Goal: Book appointment/travel/reservation

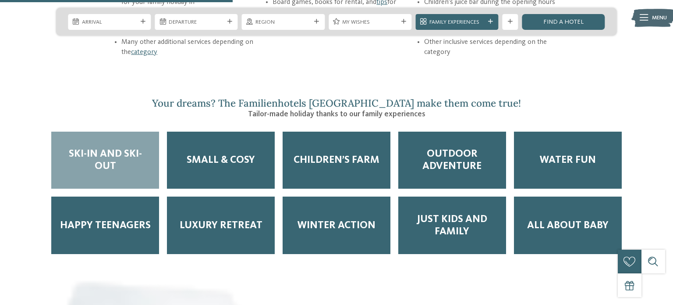
scroll to position [1248, 0]
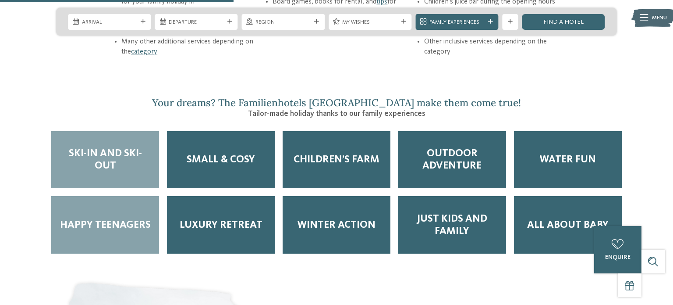
click at [85, 203] on div "Happy Teenagers" at bounding box center [105, 224] width 108 height 57
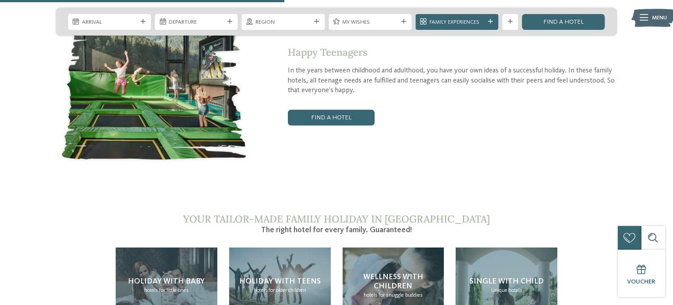
scroll to position [1520, 0]
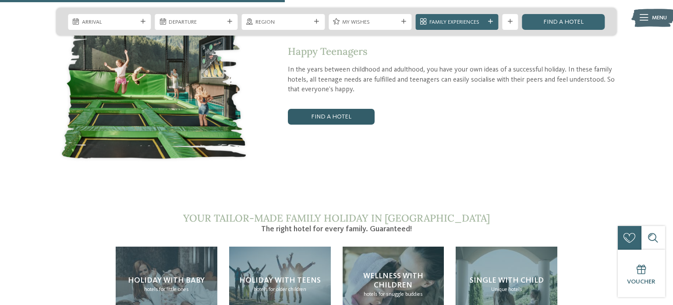
click at [345, 109] on link "Find a hotel" at bounding box center [331, 117] width 87 height 16
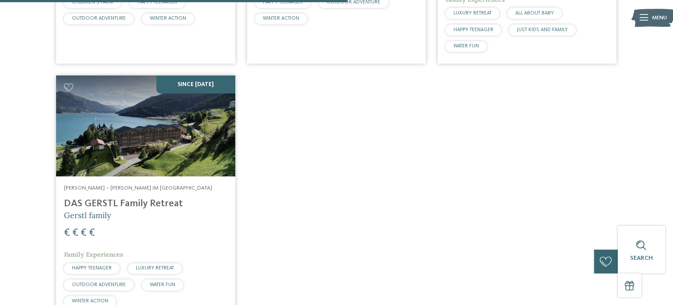
scroll to position [500, 0]
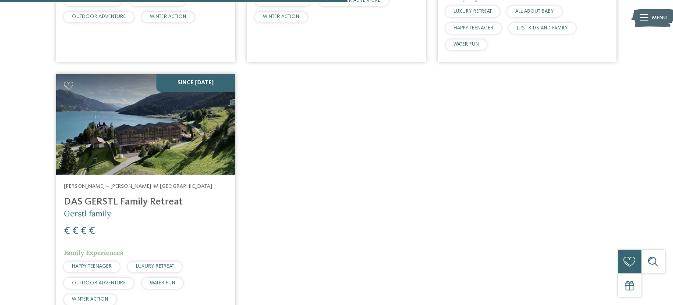
click at [151, 182] on address "[PERSON_NAME] – [PERSON_NAME] im [GEOGRAPHIC_DATA]" at bounding box center [145, 186] width 163 height 8
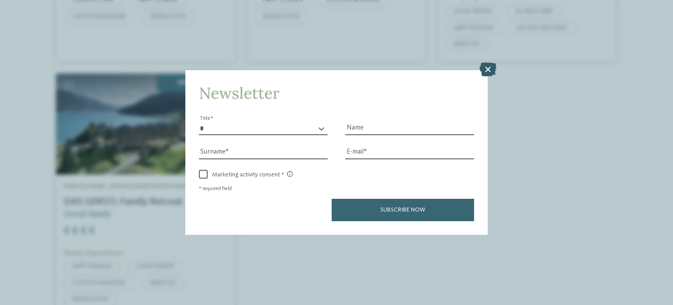
click at [491, 70] on icon at bounding box center [487, 69] width 17 height 14
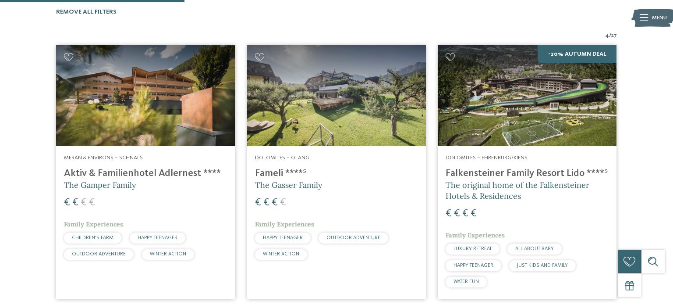
scroll to position [260, 0]
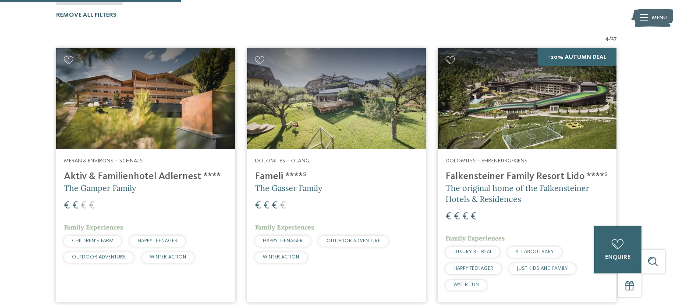
click at [558, 170] on h4 "Falkensteiner Family Resort Lido ****ˢ" at bounding box center [527, 176] width 163 height 12
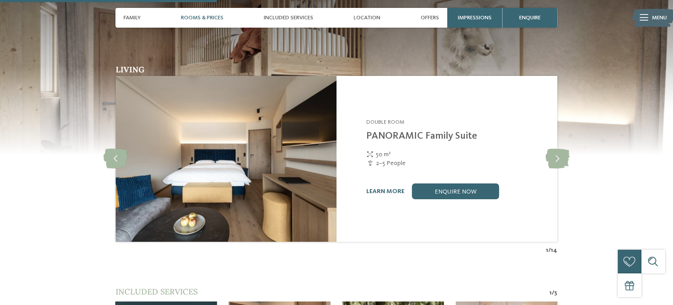
scroll to position [871, 0]
click at [559, 149] on icon at bounding box center [558, 159] width 24 height 20
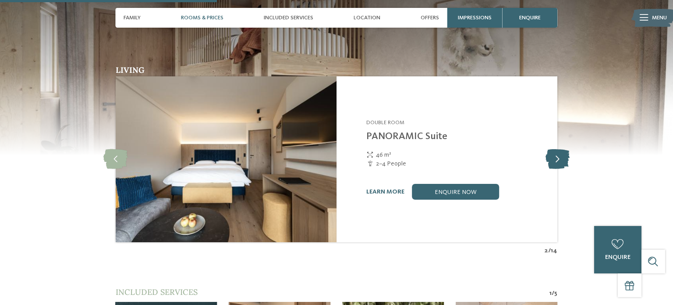
click at [558, 152] on icon at bounding box center [558, 159] width 24 height 20
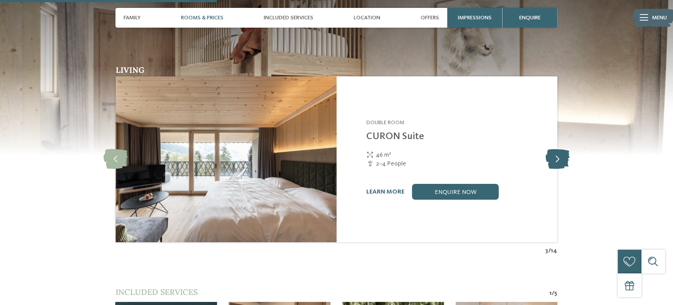
click at [559, 150] on icon at bounding box center [558, 159] width 24 height 20
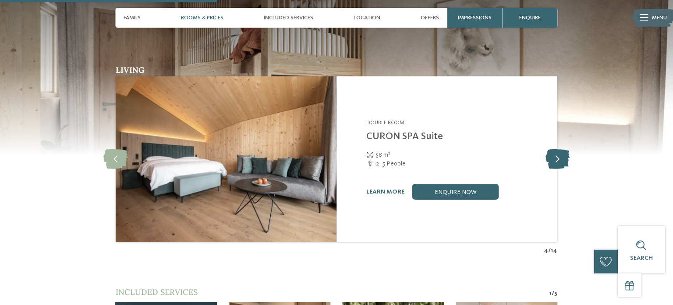
click at [558, 149] on icon at bounding box center [558, 159] width 24 height 20
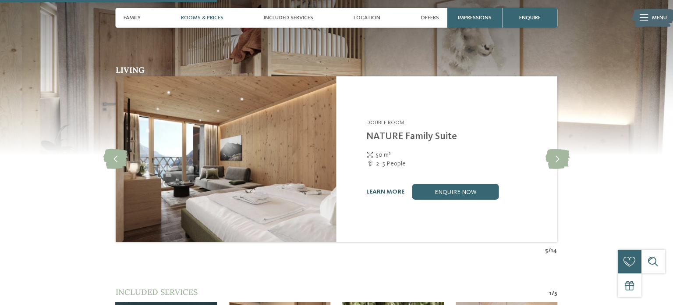
click at [390, 188] on link "learn more" at bounding box center [385, 191] width 38 height 6
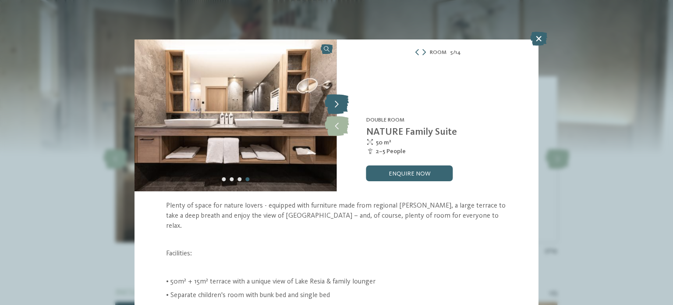
click at [337, 109] on icon at bounding box center [337, 105] width 24 height 20
click at [342, 104] on icon at bounding box center [337, 105] width 24 height 20
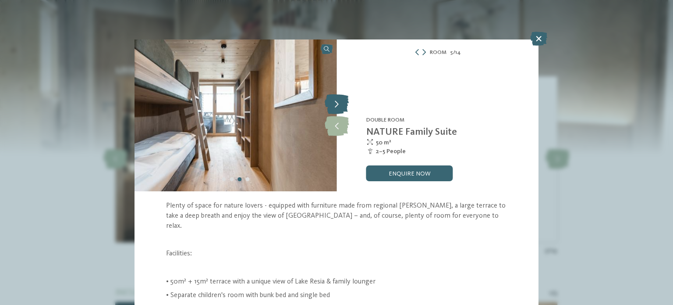
click at [339, 105] on icon at bounding box center [337, 105] width 24 height 20
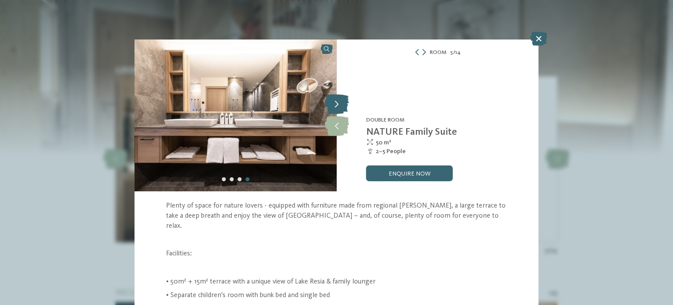
click at [340, 106] on icon at bounding box center [337, 105] width 24 height 20
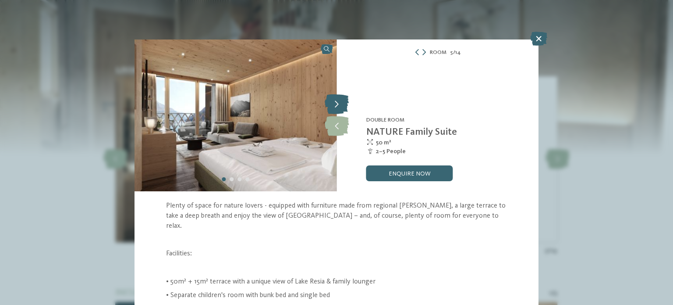
click at [341, 107] on icon at bounding box center [337, 105] width 24 height 20
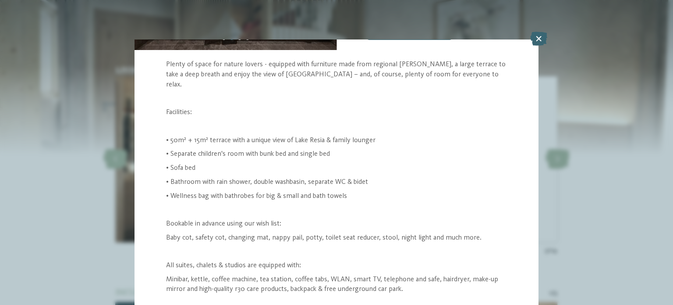
scroll to position [133, 0]
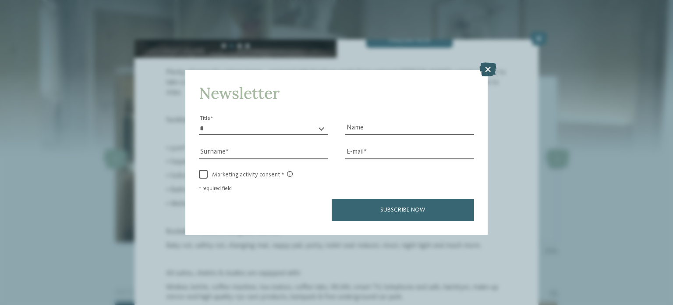
click at [487, 64] on icon at bounding box center [487, 69] width 17 height 14
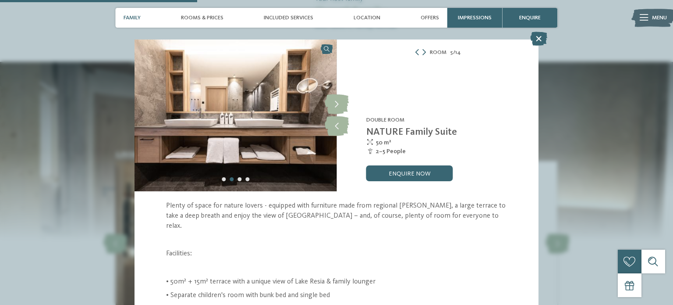
scroll to position [777, 0]
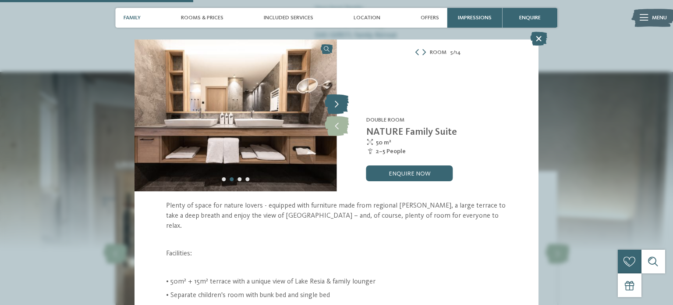
click at [339, 104] on icon at bounding box center [337, 105] width 24 height 20
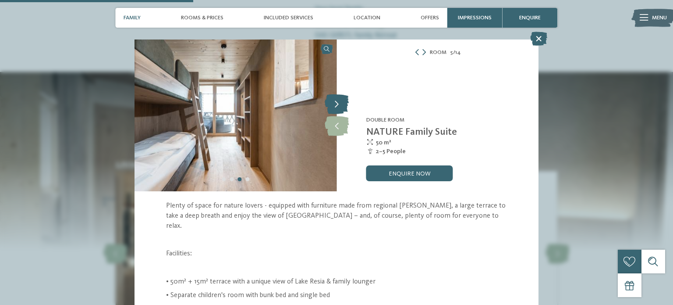
click at [339, 105] on icon at bounding box center [337, 105] width 24 height 20
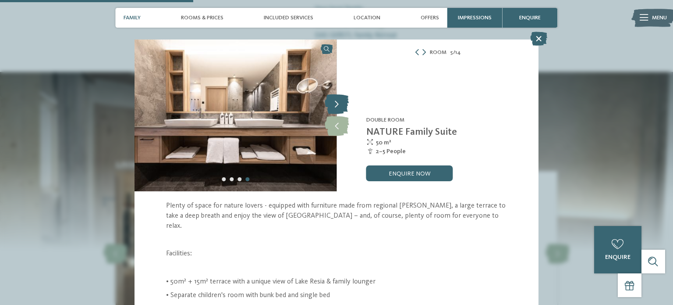
click at [332, 106] on icon at bounding box center [337, 105] width 24 height 20
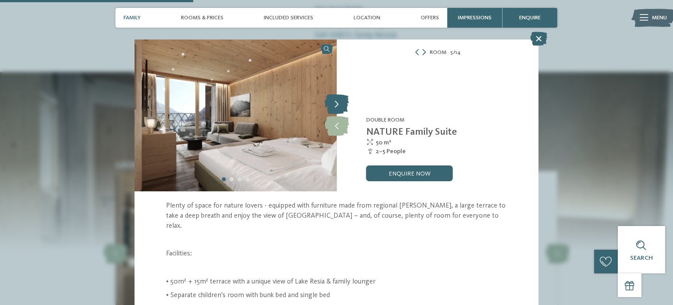
click at [332, 106] on icon at bounding box center [337, 105] width 24 height 20
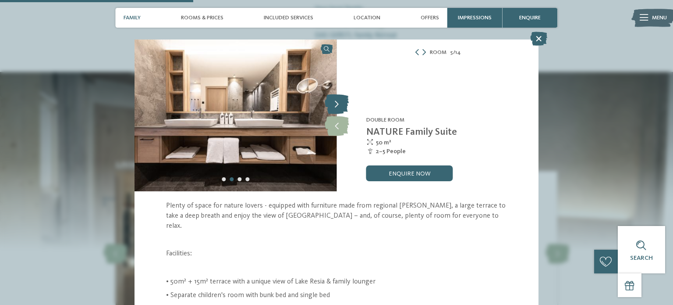
click at [332, 106] on icon at bounding box center [337, 105] width 24 height 20
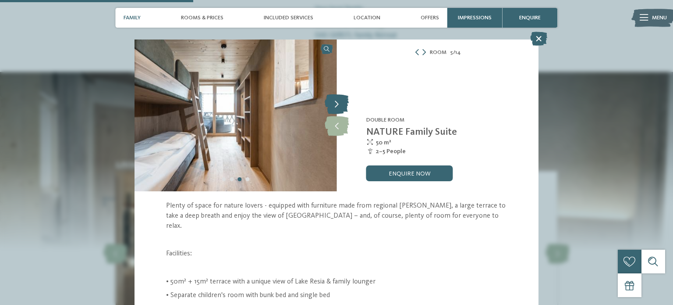
click at [332, 106] on icon at bounding box center [337, 105] width 24 height 20
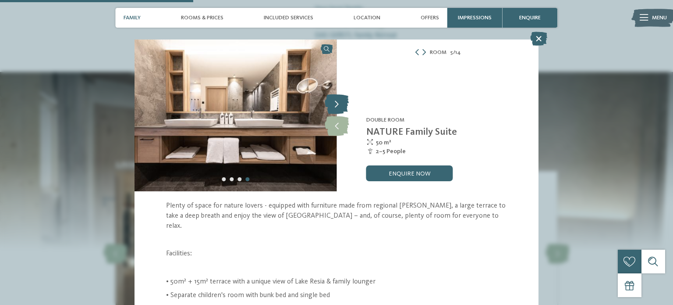
click at [332, 106] on icon at bounding box center [337, 105] width 24 height 20
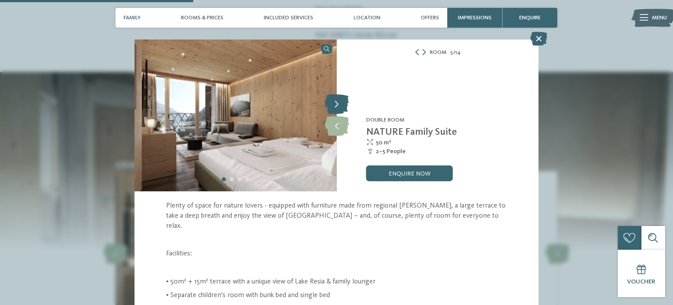
click at [332, 106] on icon at bounding box center [337, 105] width 24 height 20
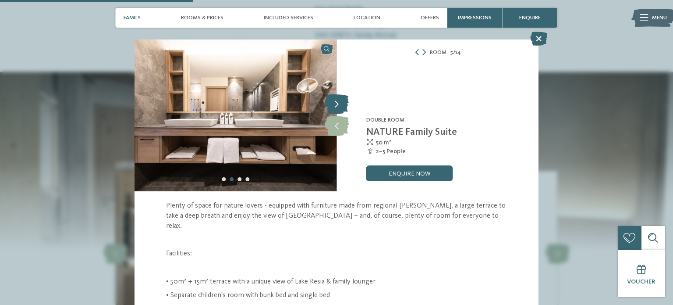
click at [332, 106] on icon at bounding box center [337, 105] width 24 height 20
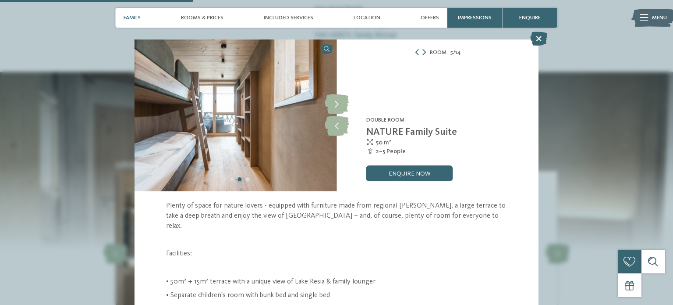
click at [424, 52] on icon at bounding box center [425, 52] width 4 height 6
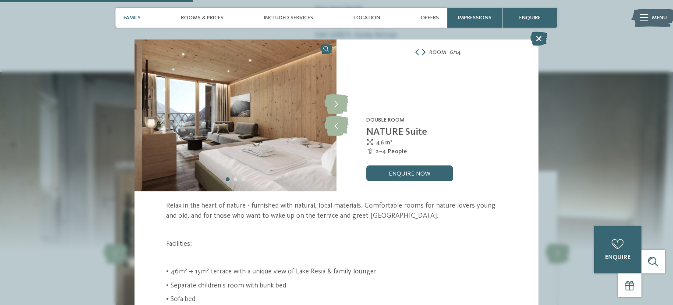
click at [424, 52] on icon at bounding box center [424, 52] width 4 height 6
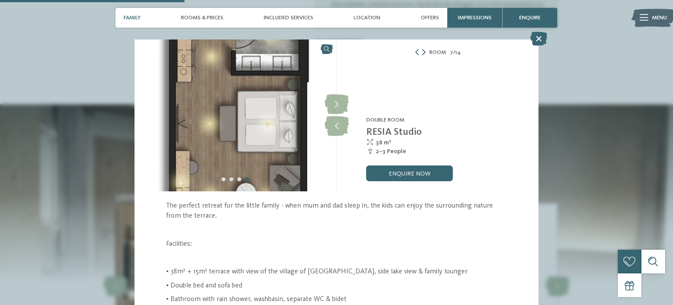
scroll to position [746, 0]
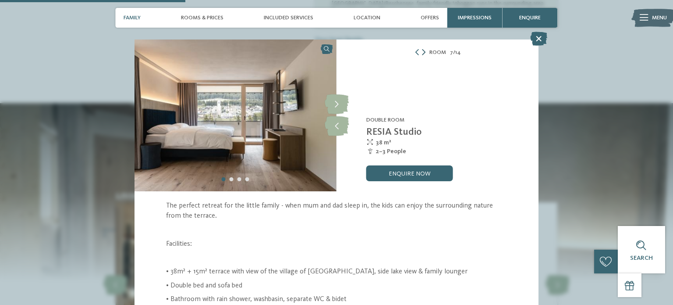
click at [425, 51] on icon at bounding box center [424, 52] width 4 height 6
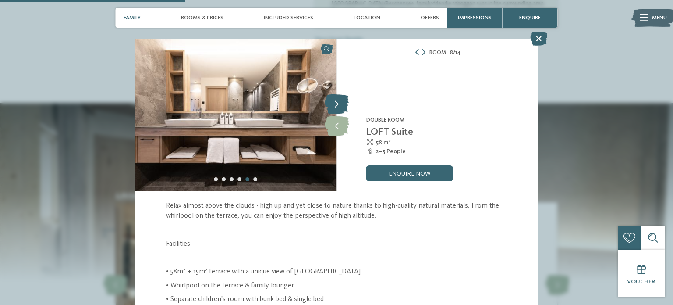
click at [332, 101] on icon at bounding box center [337, 105] width 24 height 20
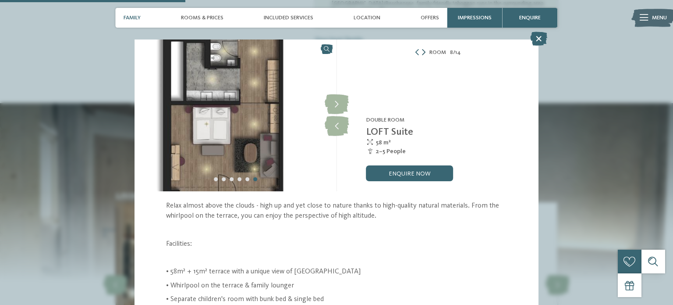
click at [426, 51] on icon at bounding box center [424, 52] width 4 height 6
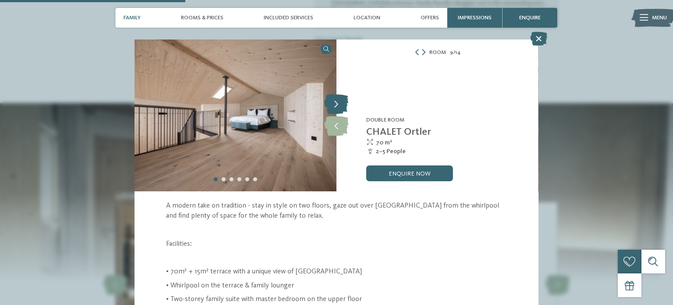
click at [339, 103] on icon at bounding box center [336, 105] width 24 height 20
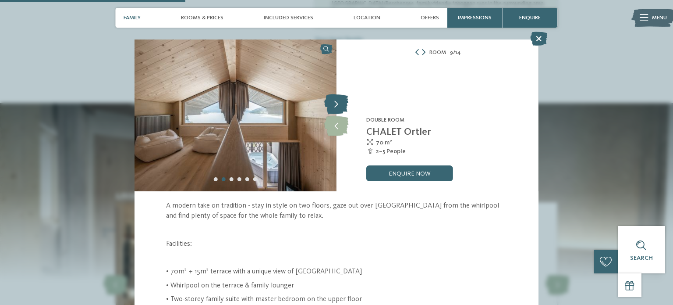
click at [339, 103] on icon at bounding box center [336, 105] width 24 height 20
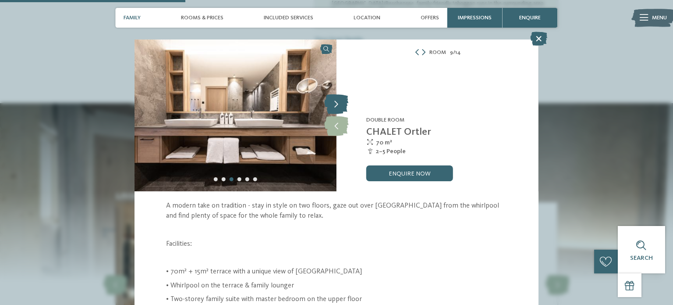
click at [339, 103] on icon at bounding box center [336, 105] width 24 height 20
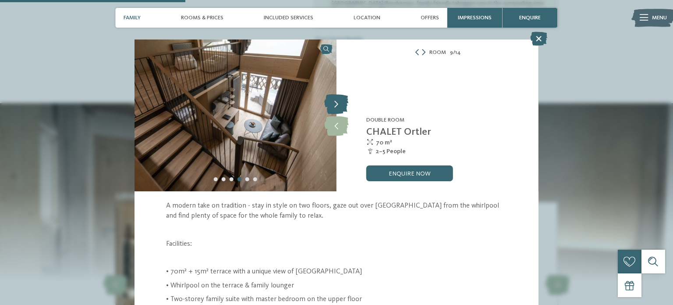
click at [339, 103] on icon at bounding box center [336, 105] width 24 height 20
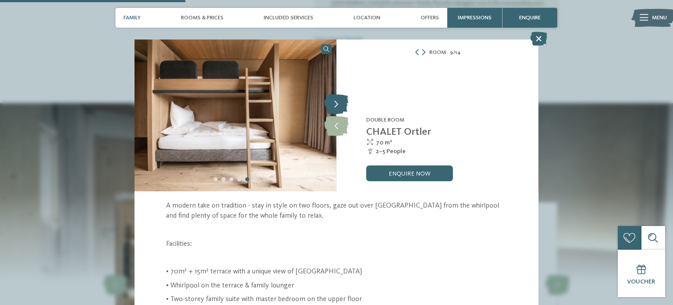
click at [339, 103] on icon at bounding box center [336, 105] width 24 height 20
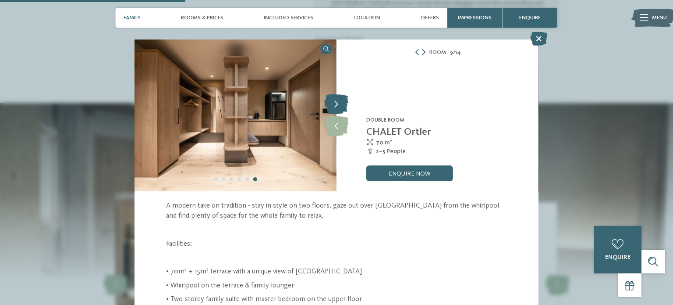
click at [339, 103] on icon at bounding box center [336, 105] width 24 height 20
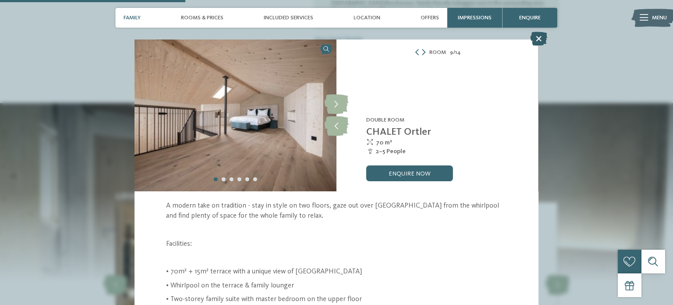
click at [538, 37] on icon at bounding box center [538, 39] width 17 height 14
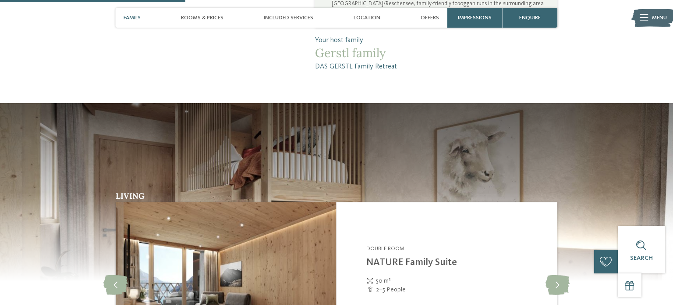
click at [134, 15] on span "Family" at bounding box center [132, 17] width 17 height 7
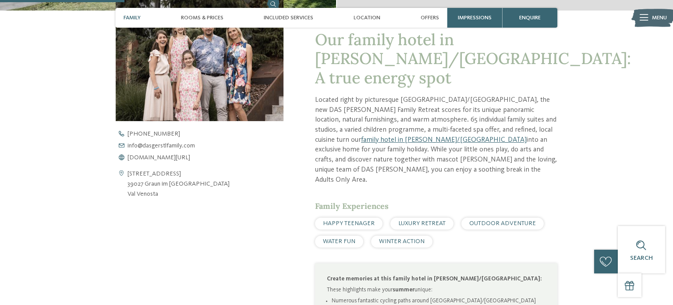
scroll to position [261, 0]
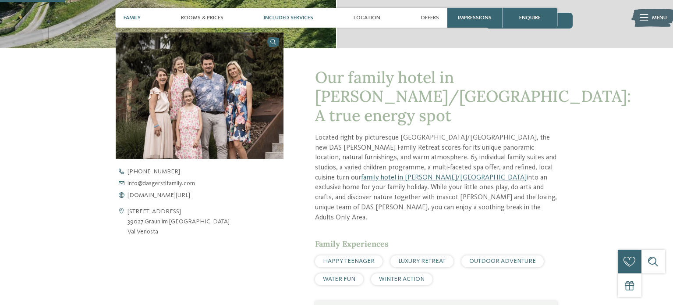
click at [292, 17] on span "Included services" at bounding box center [289, 17] width 50 height 7
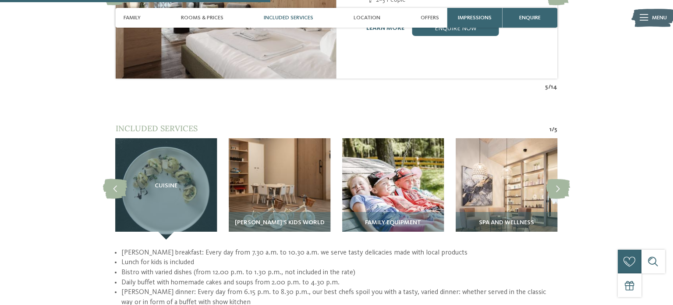
scroll to position [1099, 0]
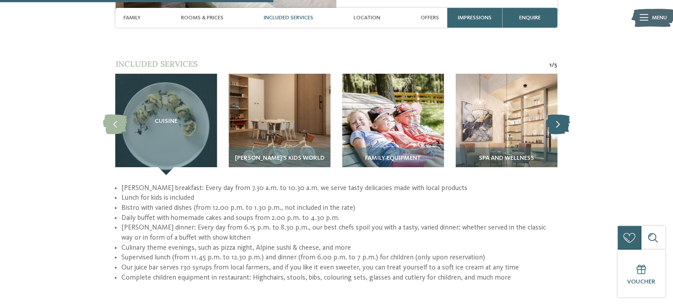
click at [558, 114] on icon at bounding box center [558, 124] width 24 height 20
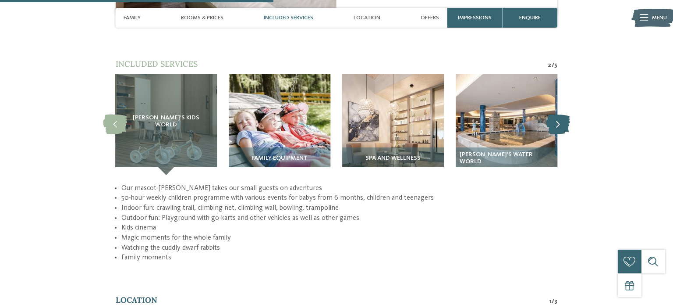
click at [558, 114] on icon at bounding box center [558, 124] width 24 height 20
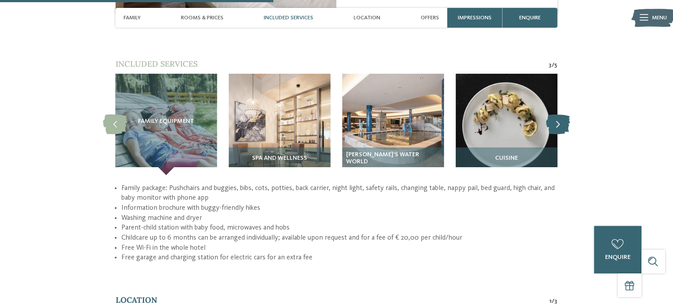
click at [558, 114] on icon at bounding box center [558, 124] width 24 height 20
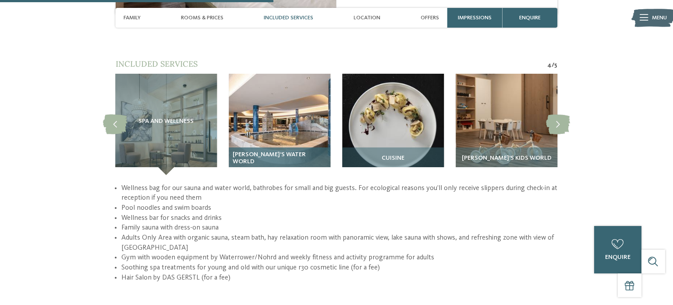
click at [282, 121] on img at bounding box center [280, 125] width 102 height 102
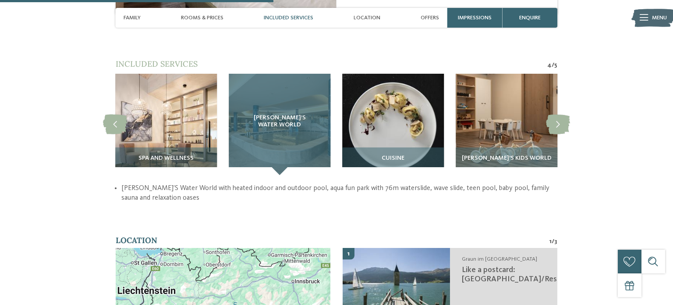
click at [282, 121] on div "[PERSON_NAME]’s Water World" at bounding box center [280, 125] width 102 height 102
click at [274, 114] on span "[PERSON_NAME]’s Water World" at bounding box center [280, 121] width 70 height 14
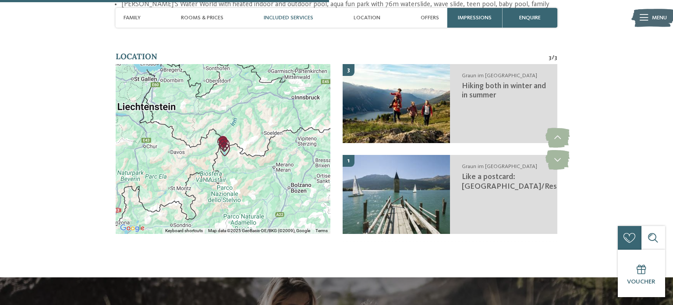
scroll to position [1282, 0]
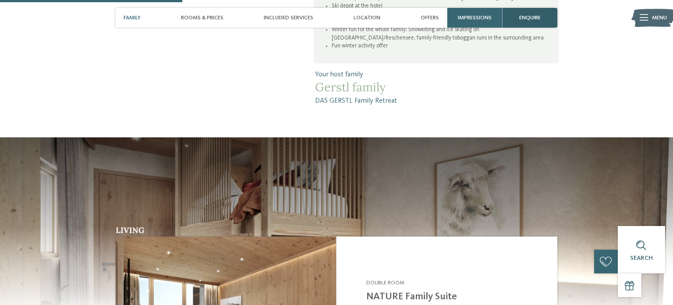
click at [533, 20] on span "enquire" at bounding box center [529, 17] width 21 height 7
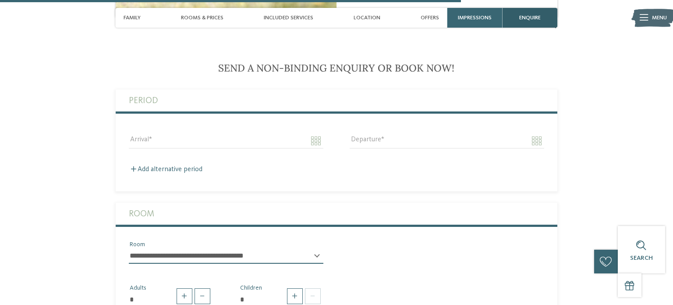
scroll to position [1813, 0]
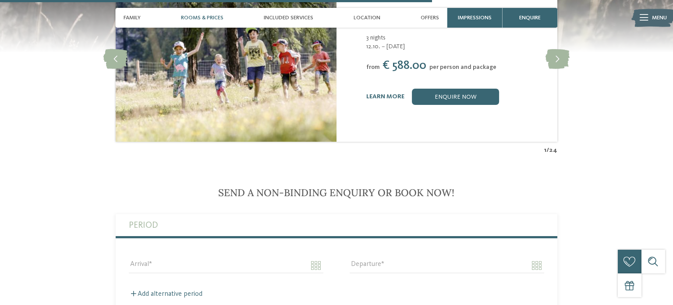
click at [203, 24] on div "Rooms & Prices" at bounding box center [202, 18] width 50 height 20
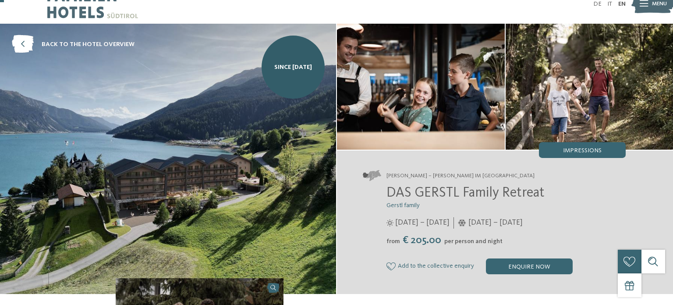
scroll to position [16, 0]
click at [24, 46] on icon at bounding box center [23, 45] width 22 height 18
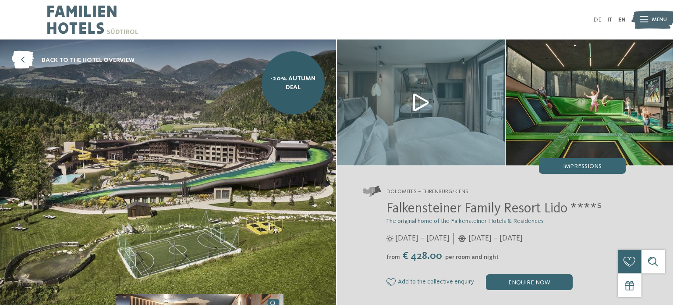
click at [589, 130] on img at bounding box center [590, 102] width 168 height 126
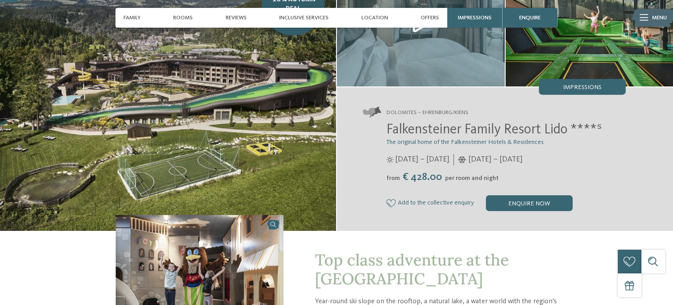
scroll to position [81, 0]
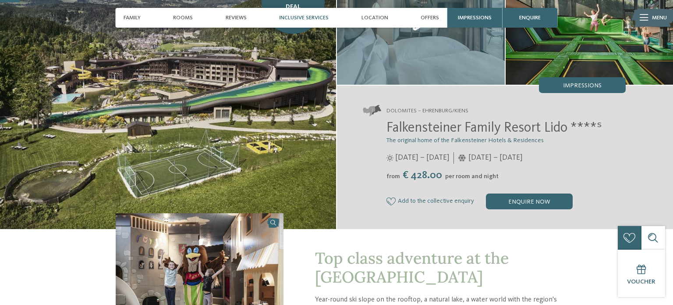
click at [309, 21] on div "Inclusive services" at bounding box center [303, 18] width 57 height 20
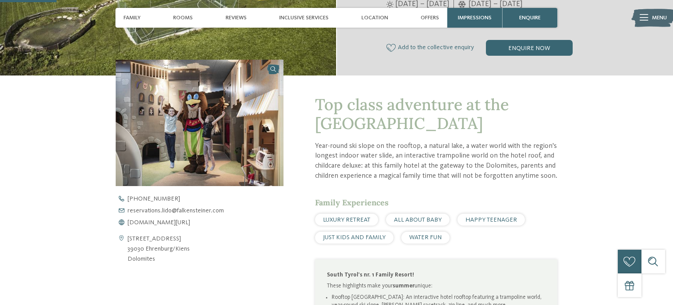
scroll to position [232, 0]
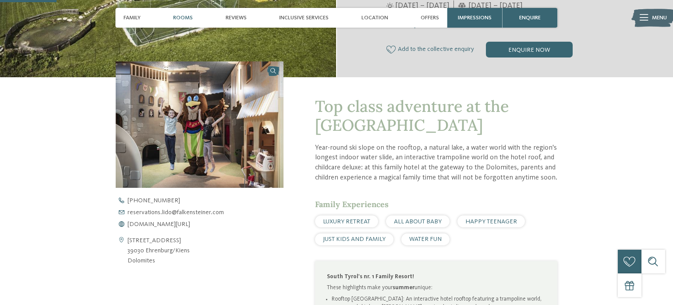
click at [182, 16] on span "Rooms" at bounding box center [183, 17] width 20 height 7
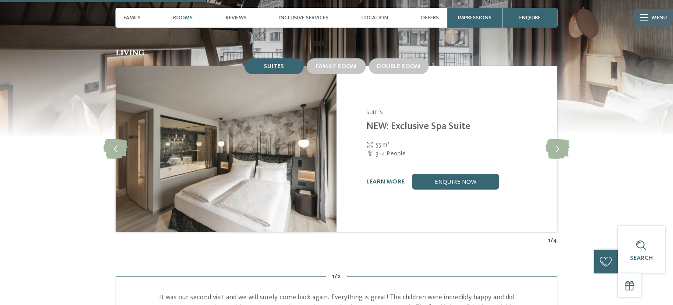
scroll to position [850, 0]
click at [558, 147] on icon at bounding box center [558, 150] width 24 height 20
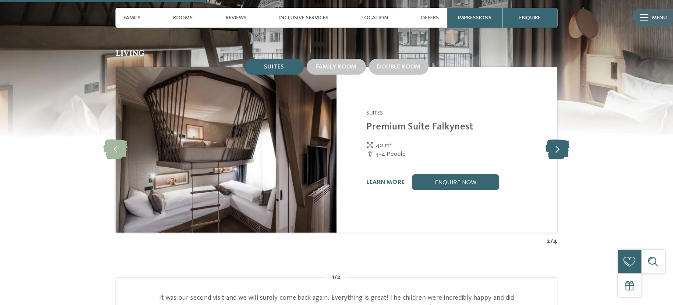
click at [558, 140] on icon at bounding box center [558, 150] width 24 height 20
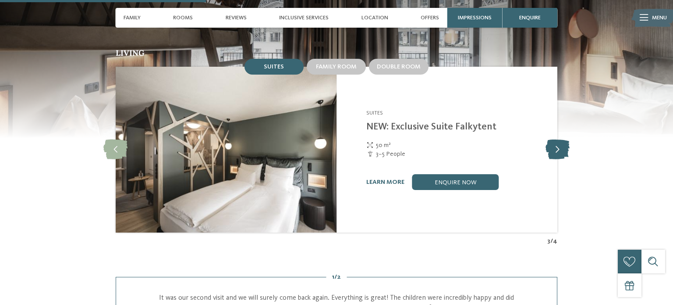
click at [557, 140] on icon at bounding box center [558, 150] width 24 height 20
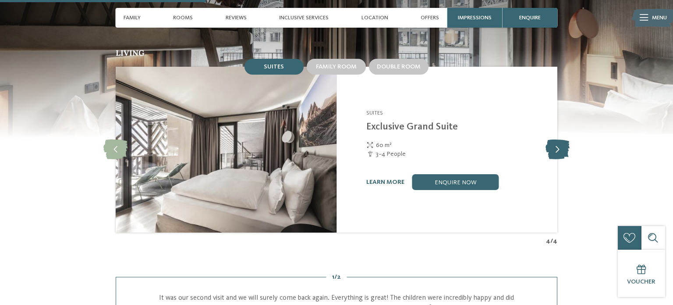
click at [560, 143] on icon at bounding box center [558, 150] width 24 height 20
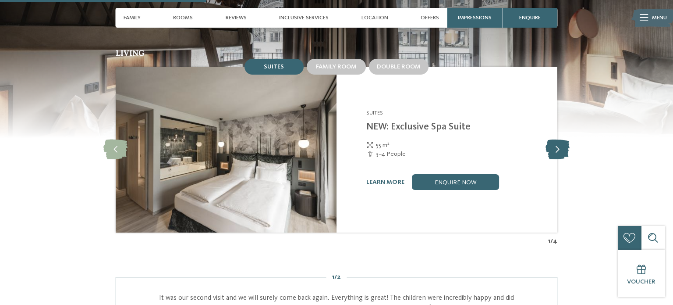
click at [561, 141] on icon at bounding box center [558, 150] width 24 height 20
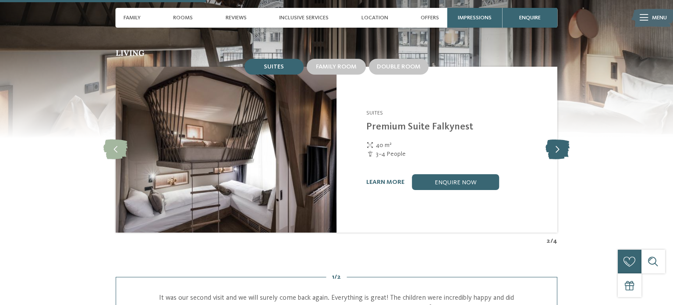
click at [561, 143] on icon at bounding box center [558, 150] width 24 height 20
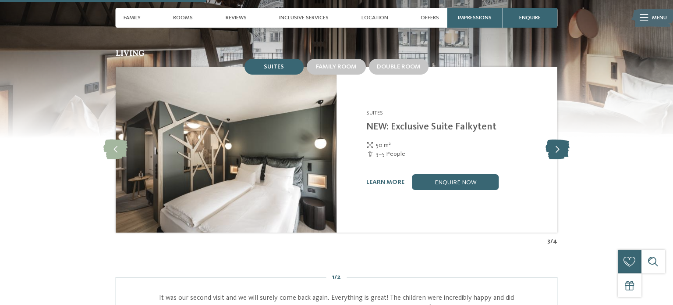
click at [559, 144] on icon at bounding box center [558, 150] width 24 height 20
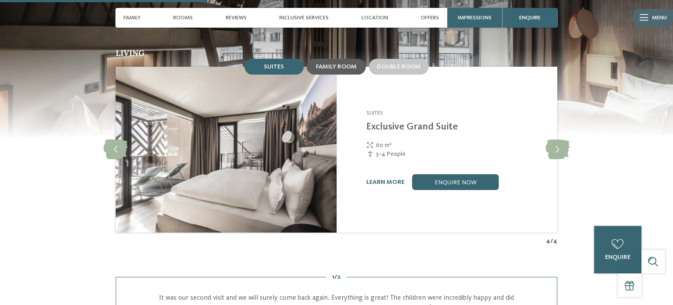
click at [335, 64] on span "Family room" at bounding box center [336, 67] width 41 height 6
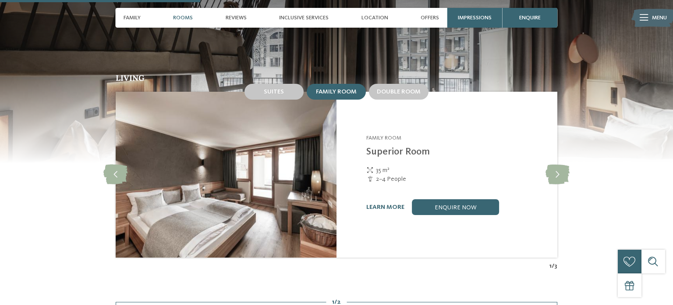
scroll to position [824, 0]
click at [559, 167] on icon at bounding box center [558, 175] width 24 height 20
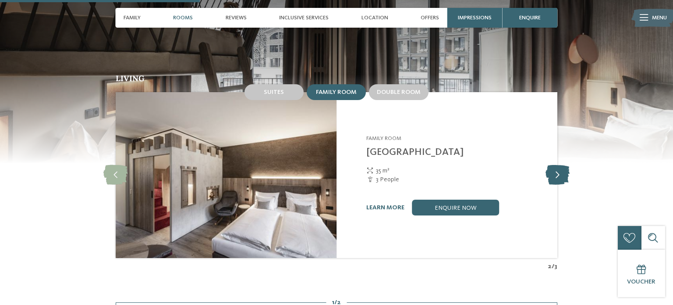
click at [555, 165] on icon at bounding box center [558, 175] width 24 height 20
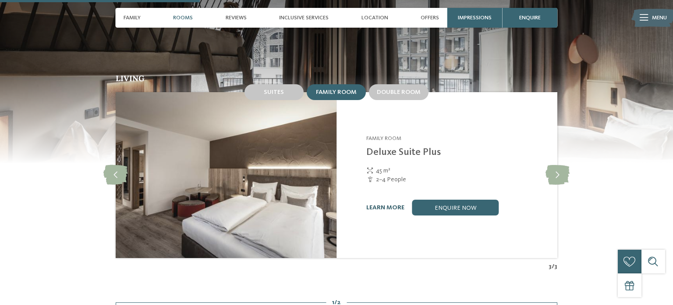
click at [378, 204] on link "learn more" at bounding box center [385, 207] width 38 height 6
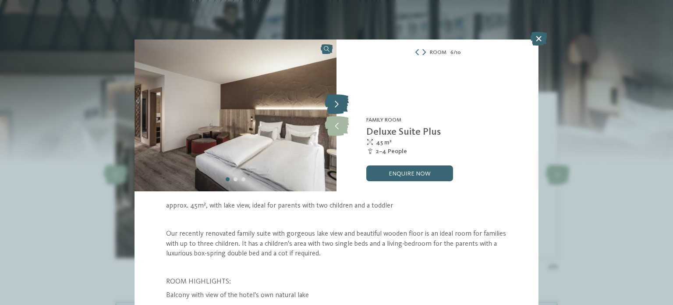
click at [337, 105] on icon at bounding box center [337, 105] width 24 height 20
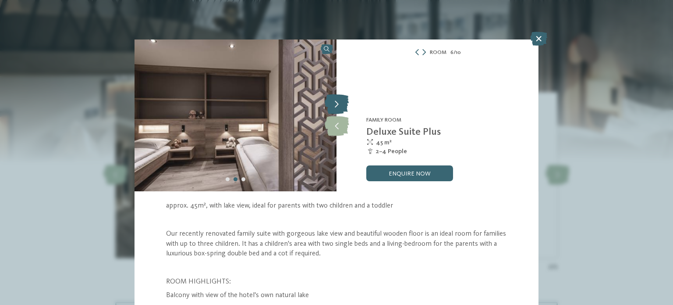
click at [337, 106] on icon at bounding box center [337, 105] width 24 height 20
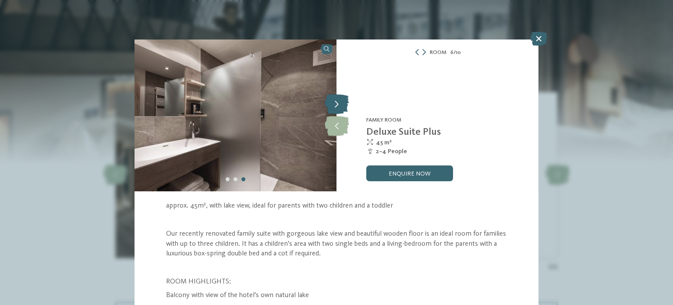
click at [339, 107] on icon at bounding box center [337, 105] width 24 height 20
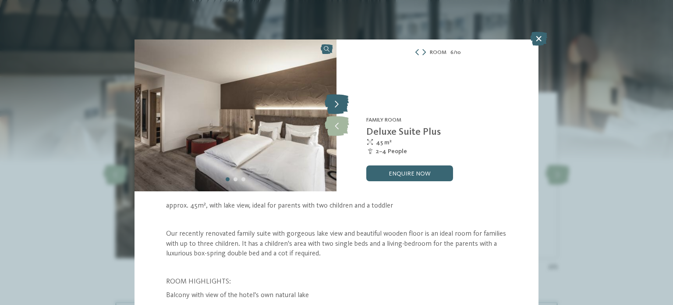
click at [340, 103] on icon at bounding box center [337, 105] width 24 height 20
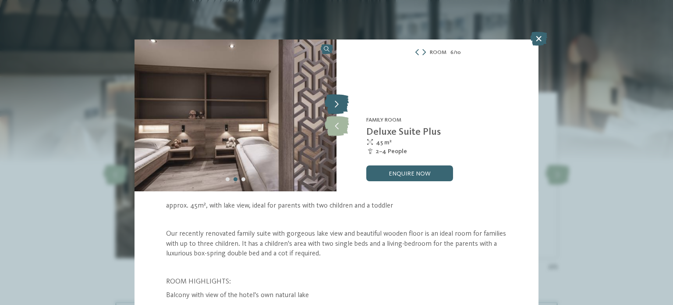
click at [340, 107] on icon at bounding box center [337, 105] width 24 height 20
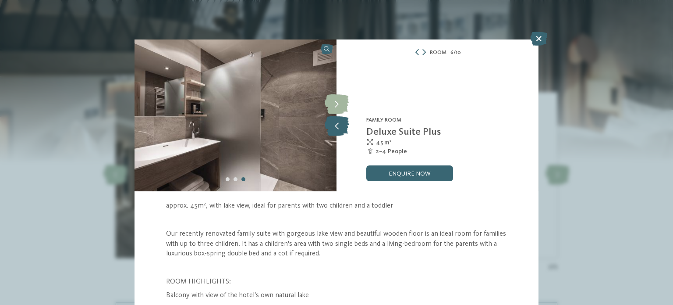
click at [338, 128] on icon at bounding box center [337, 126] width 24 height 20
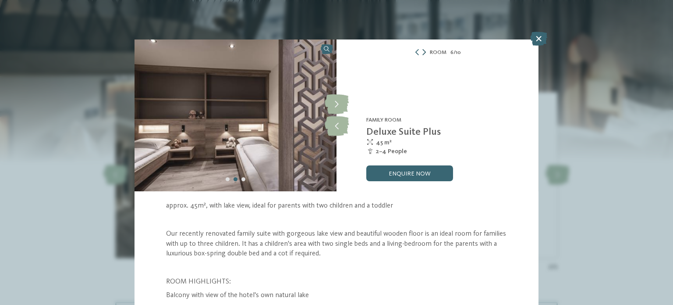
click at [425, 52] on icon at bounding box center [425, 52] width 4 height 6
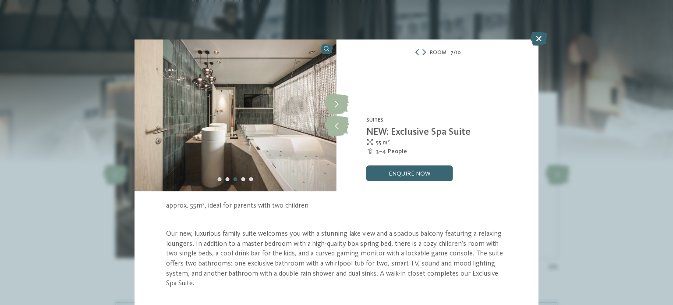
click at [440, 51] on span "Room" at bounding box center [438, 53] width 17 height 8
click at [425, 52] on icon at bounding box center [425, 52] width 4 height 6
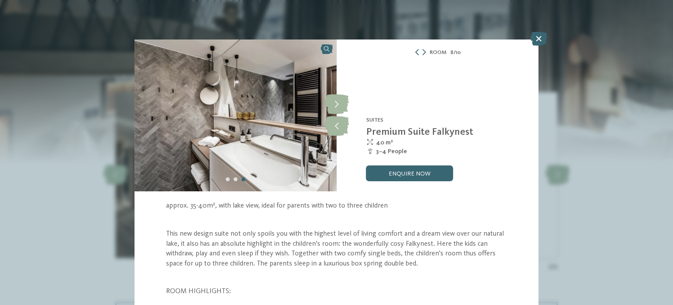
click at [417, 54] on icon at bounding box center [417, 52] width 6 height 6
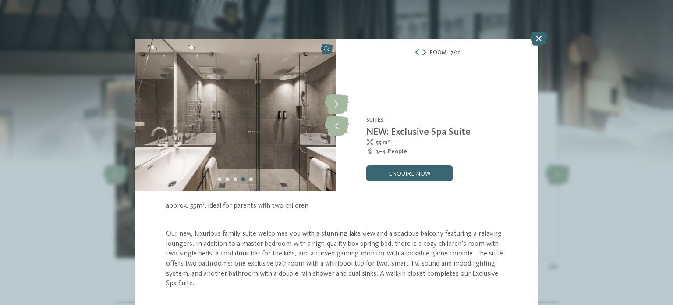
click at [424, 53] on icon at bounding box center [425, 52] width 4 height 6
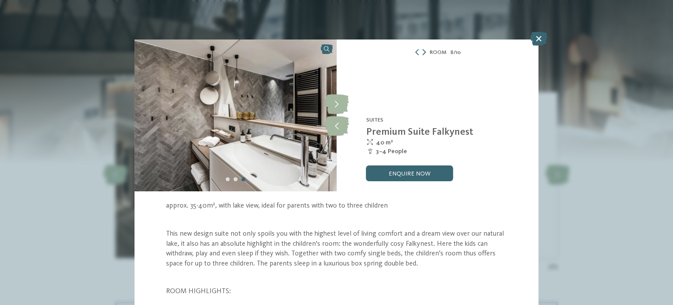
click at [424, 53] on icon at bounding box center [425, 52] width 4 height 6
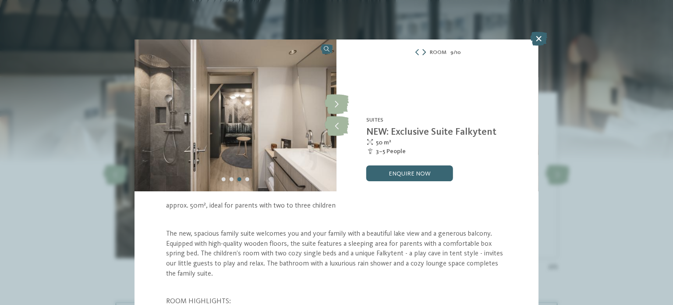
click at [424, 52] on icon at bounding box center [425, 52] width 4 height 6
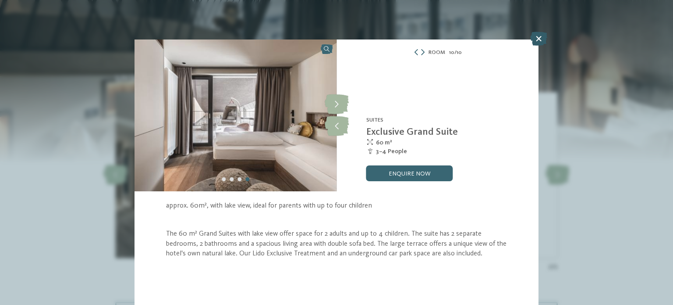
click at [536, 44] on icon at bounding box center [538, 39] width 17 height 14
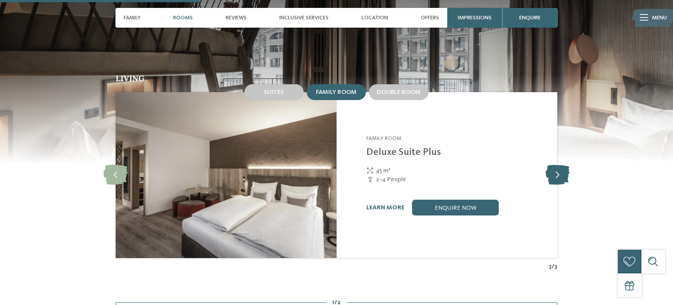
click at [558, 166] on icon at bounding box center [558, 175] width 24 height 20
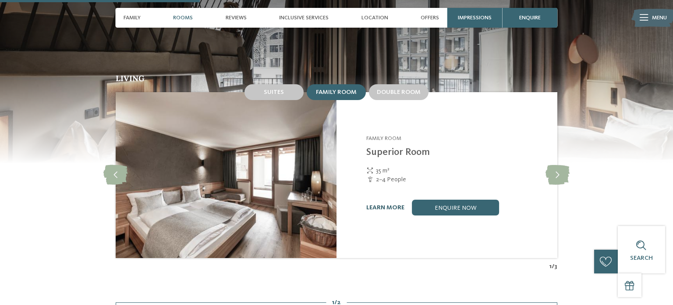
click at [387, 204] on link "learn more" at bounding box center [385, 207] width 38 height 6
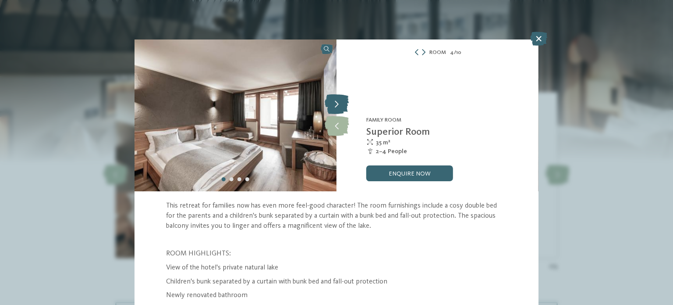
click at [343, 96] on icon at bounding box center [337, 105] width 24 height 20
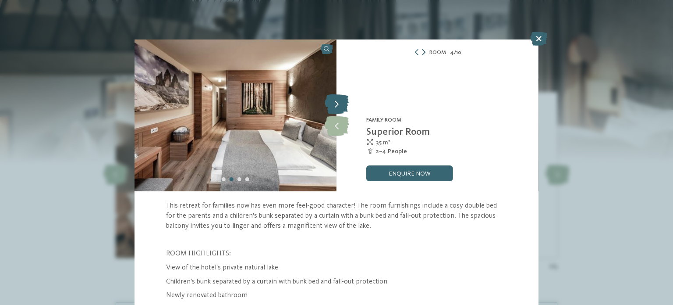
click at [337, 107] on icon at bounding box center [337, 105] width 24 height 20
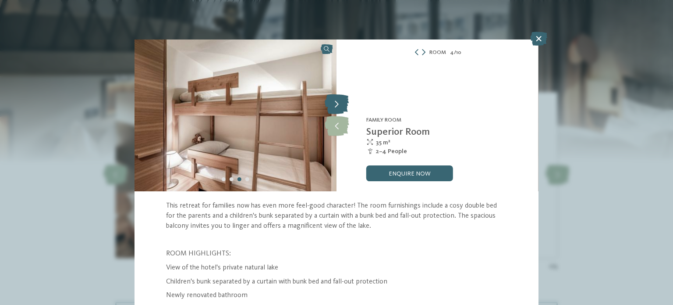
click at [333, 106] on icon at bounding box center [337, 105] width 24 height 20
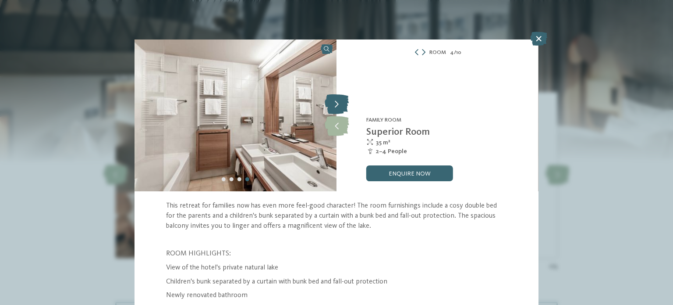
click at [338, 103] on icon at bounding box center [337, 105] width 24 height 20
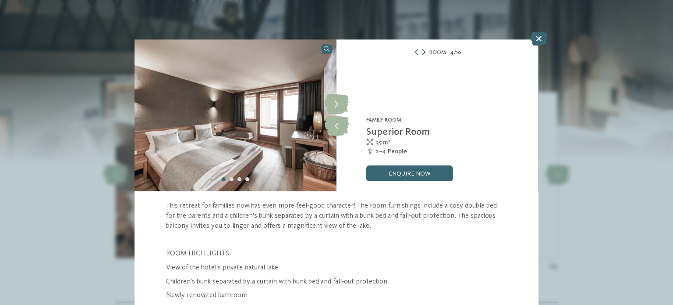
click at [424, 53] on icon at bounding box center [424, 52] width 4 height 6
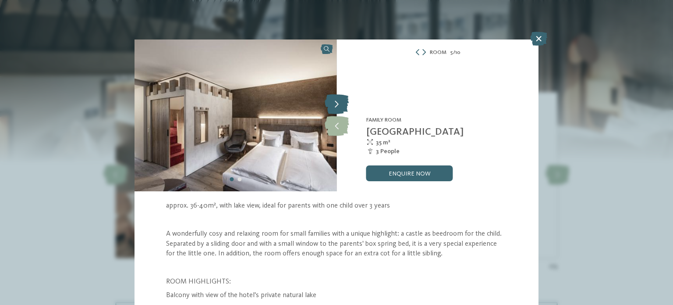
click at [341, 104] on icon at bounding box center [337, 105] width 24 height 20
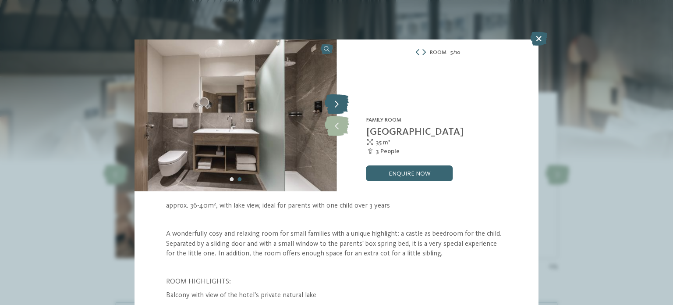
click at [337, 104] on icon at bounding box center [337, 105] width 24 height 20
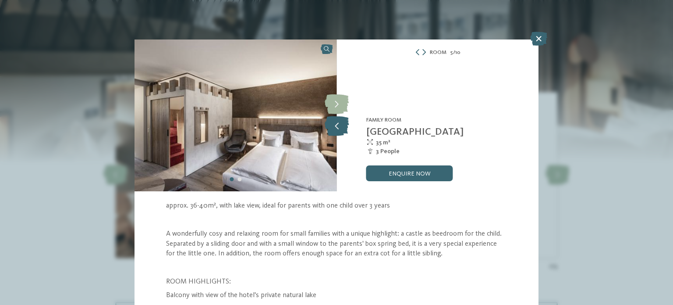
click at [337, 123] on icon at bounding box center [337, 126] width 24 height 20
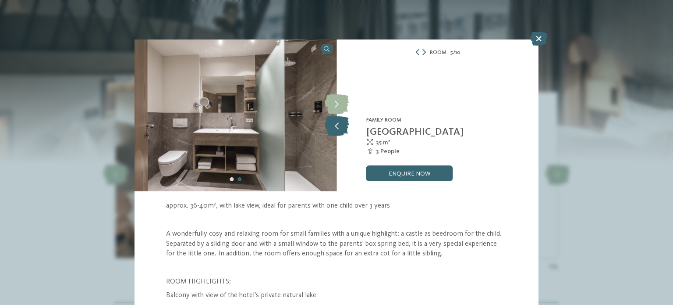
click at [338, 129] on icon at bounding box center [337, 126] width 24 height 20
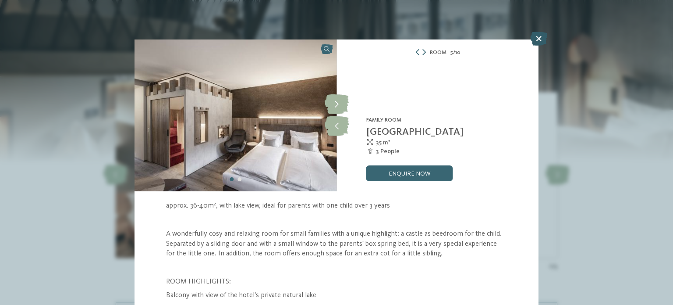
click at [536, 43] on icon at bounding box center [538, 39] width 17 height 14
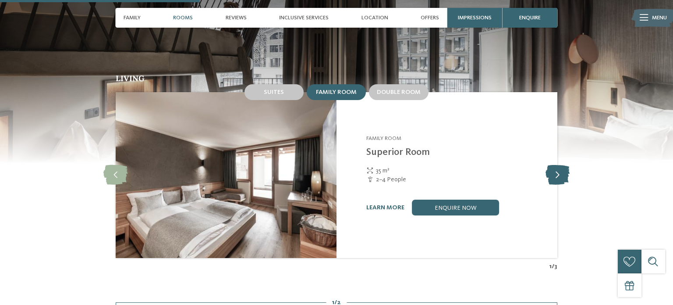
click at [552, 174] on icon at bounding box center [558, 175] width 24 height 20
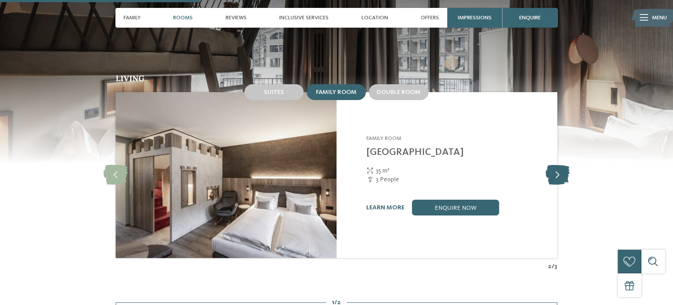
click at [557, 170] on icon at bounding box center [558, 175] width 24 height 20
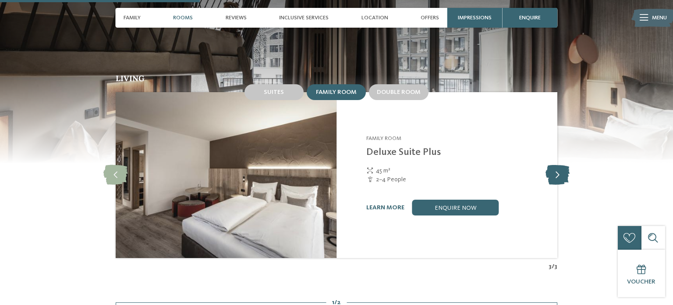
click at [561, 167] on icon at bounding box center [558, 175] width 24 height 20
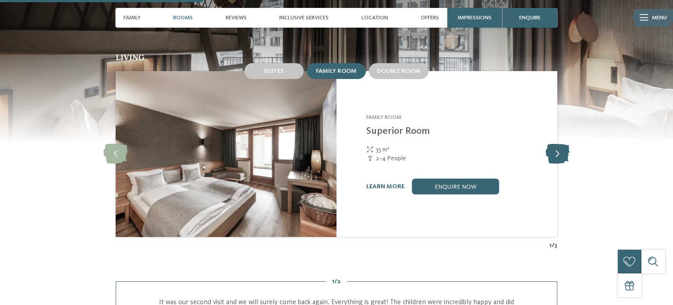
scroll to position [846, 0]
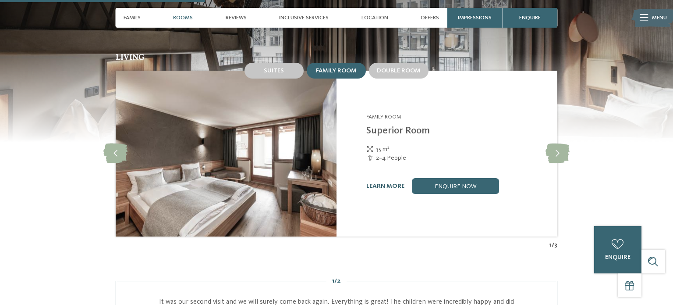
click at [384, 183] on link "learn more" at bounding box center [385, 186] width 38 height 6
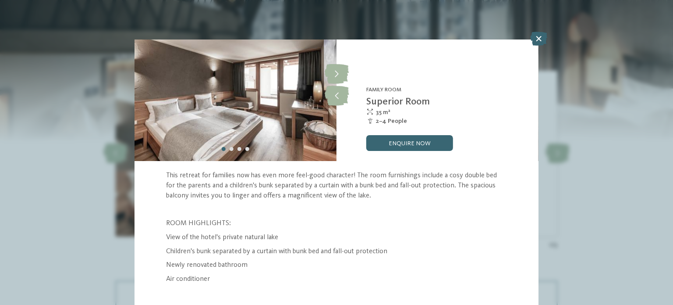
scroll to position [39, 0]
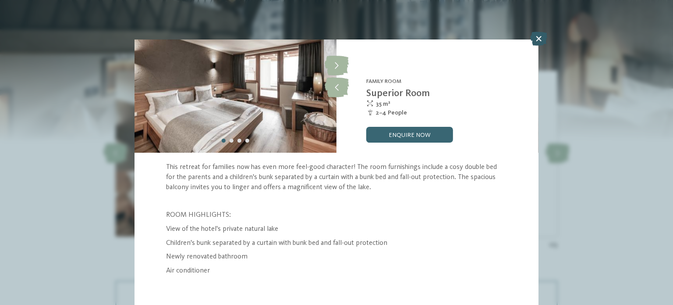
click at [541, 42] on icon at bounding box center [538, 39] width 17 height 14
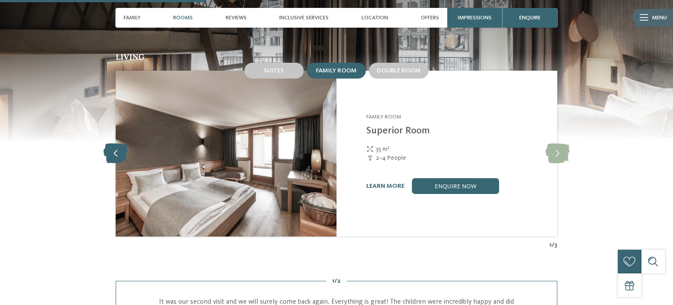
click at [112, 144] on icon at bounding box center [115, 154] width 24 height 20
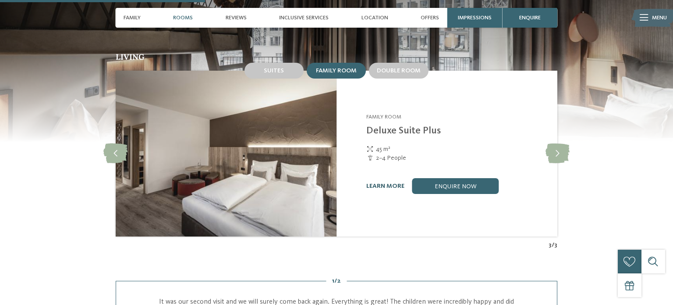
click at [381, 183] on link "learn more" at bounding box center [385, 186] width 38 height 6
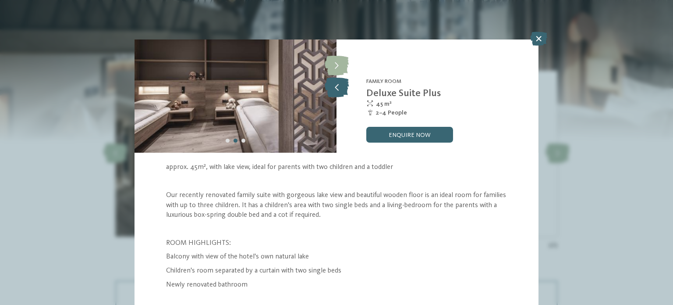
click at [341, 94] on icon at bounding box center [337, 88] width 24 height 20
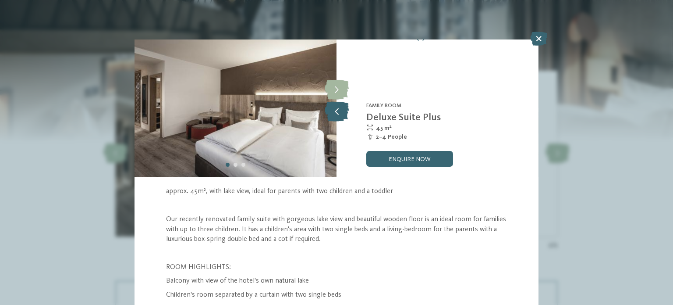
scroll to position [14, 0]
click at [335, 115] on icon at bounding box center [337, 112] width 24 height 20
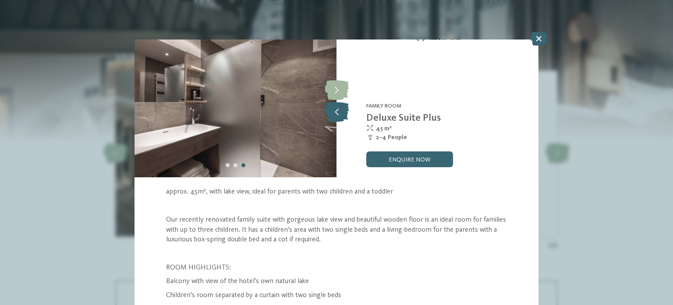
click at [337, 114] on icon at bounding box center [337, 112] width 24 height 20
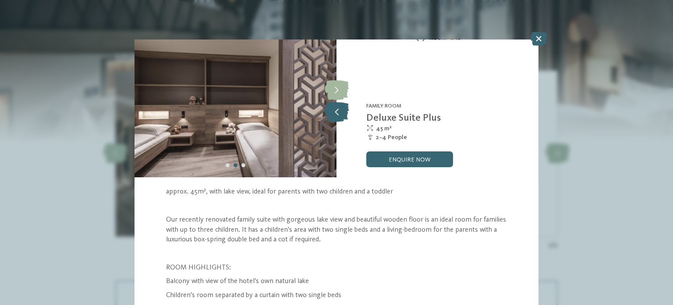
click at [335, 120] on icon at bounding box center [337, 112] width 24 height 20
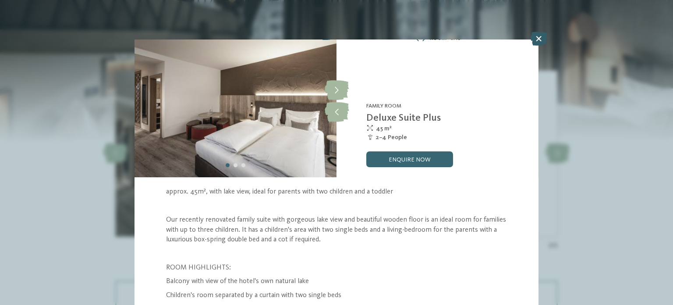
click at [541, 46] on div at bounding box center [538, 39] width 17 height 15
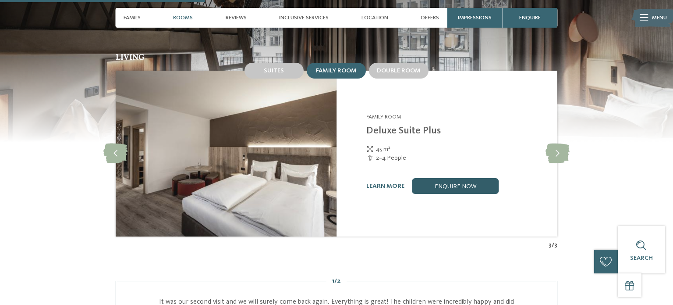
click at [453, 179] on link "enquire now" at bounding box center [455, 186] width 87 height 16
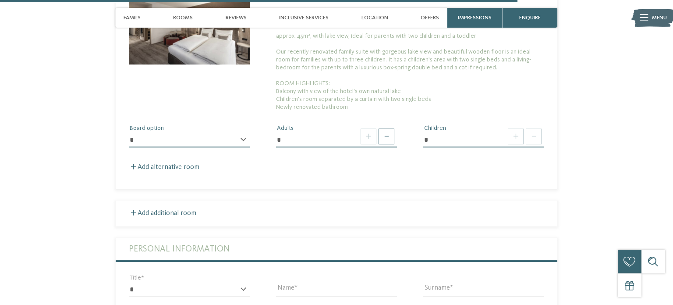
scroll to position [2253, 0]
click at [241, 132] on select "**********" at bounding box center [189, 139] width 121 height 15
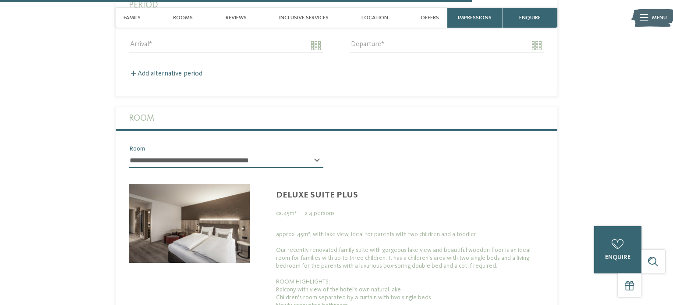
scroll to position [2052, 0]
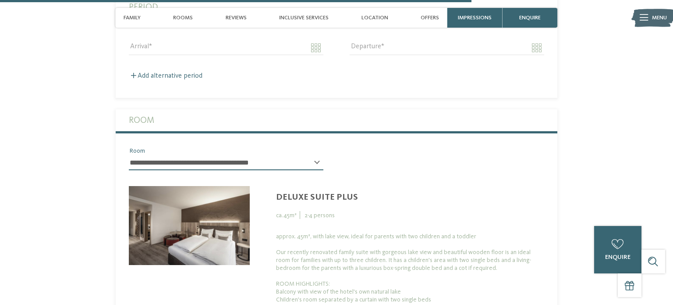
click at [309, 156] on select "**********" at bounding box center [226, 162] width 195 height 15
select select
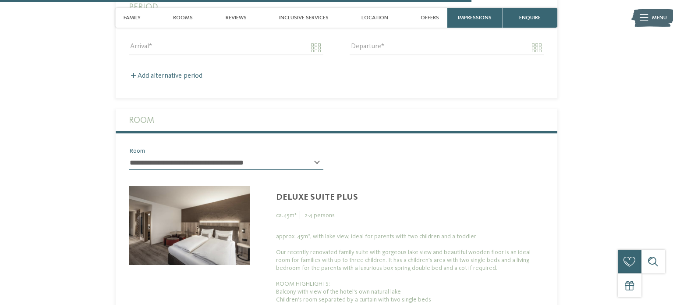
click at [129, 155] on select "**********" at bounding box center [226, 162] width 195 height 15
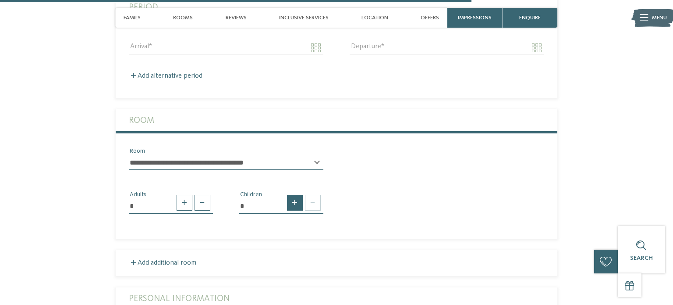
click at [295, 195] on span at bounding box center [295, 203] width 16 height 16
type input "*"
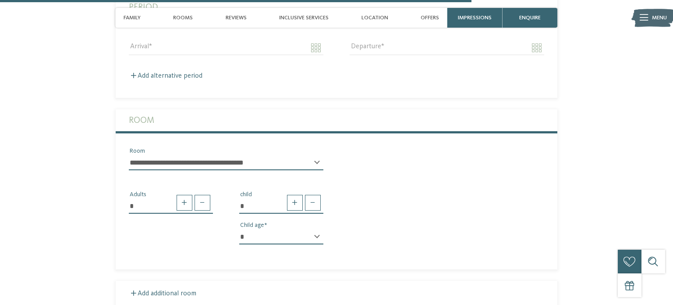
click at [315, 235] on select "* * * * * * * * * * * ** ** ** ** ** ** ** **" at bounding box center [281, 236] width 84 height 15
select select "**"
click at [239, 229] on select "* * * * * * * * * * * ** ** ** ** ** ** ** **" at bounding box center [281, 236] width 84 height 15
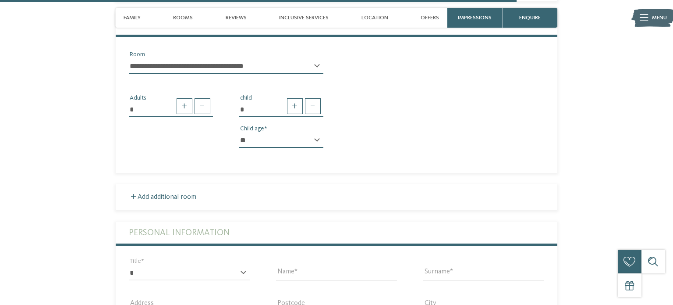
scroll to position [2146, 0]
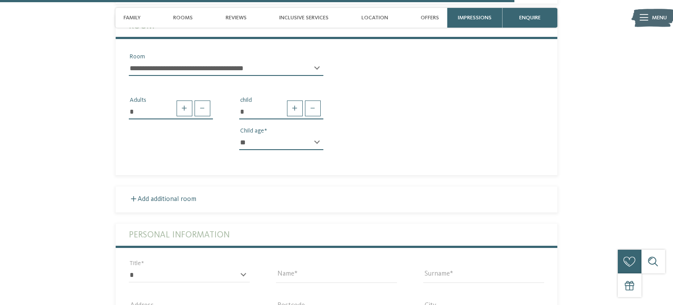
click at [185, 281] on div "* ** ** ****** ** Title" at bounding box center [189, 278] width 121 height 23
